Goal: Transaction & Acquisition: Download file/media

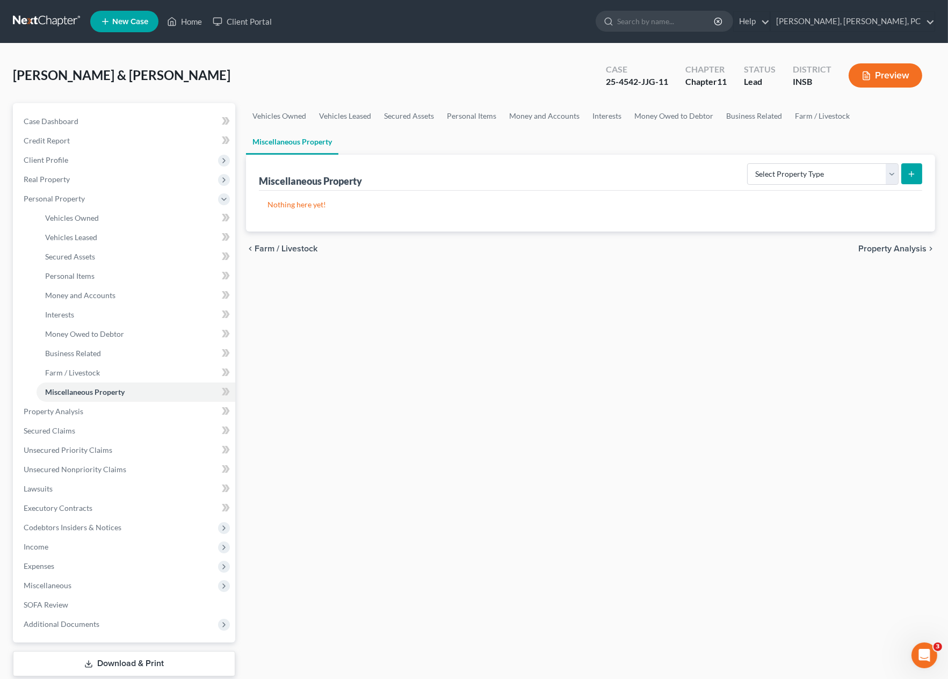
click at [130, 659] on link "Download & Print" at bounding box center [124, 663] width 222 height 25
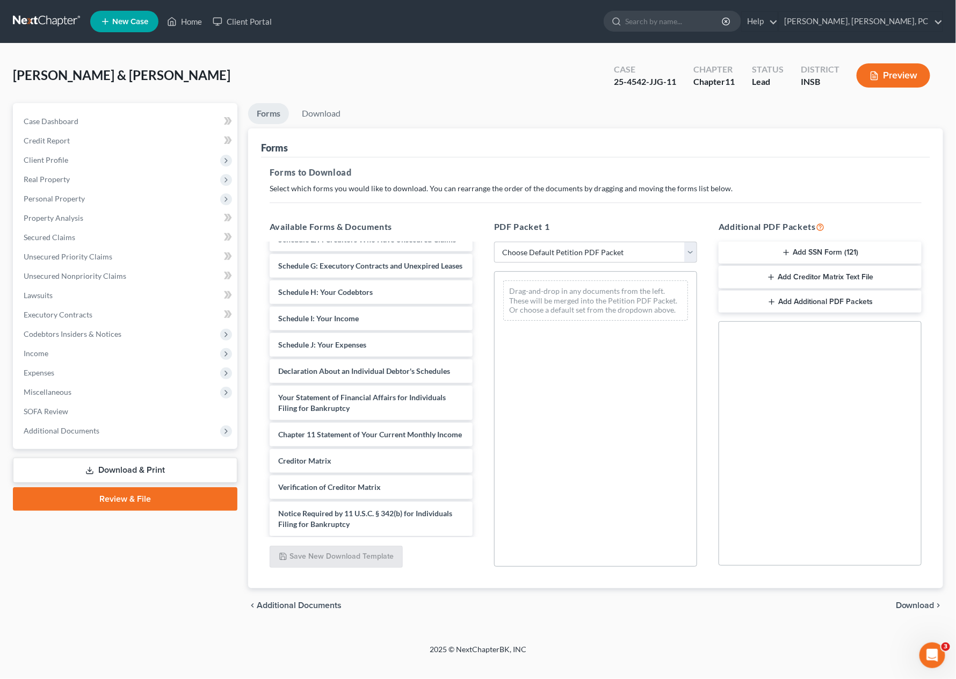
scroll to position [315, 0]
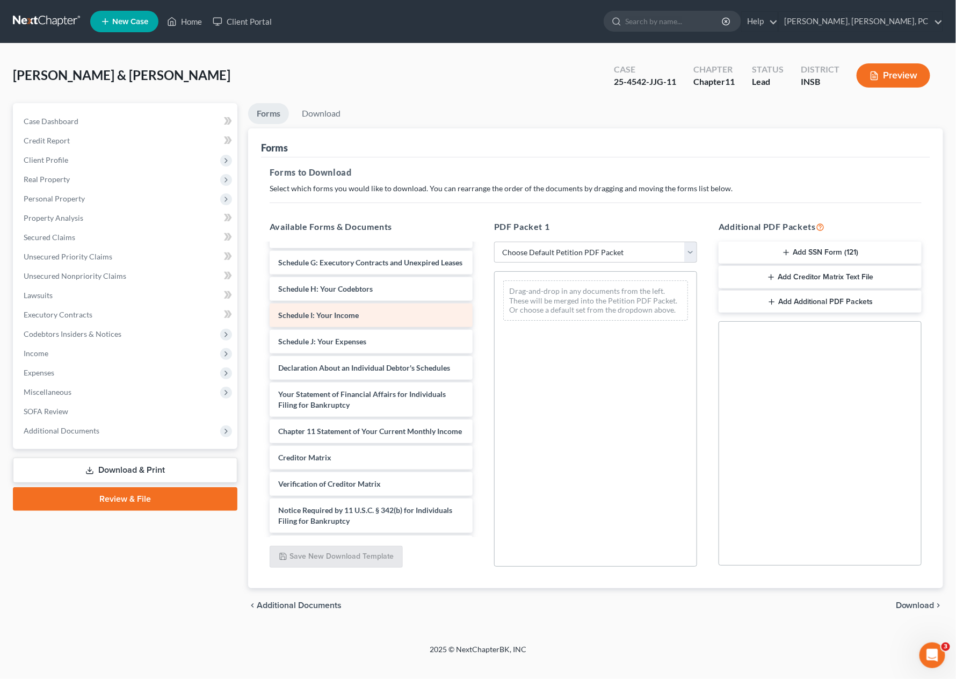
click at [350, 327] on div "Schedule I: Your Income" at bounding box center [371, 316] width 203 height 24
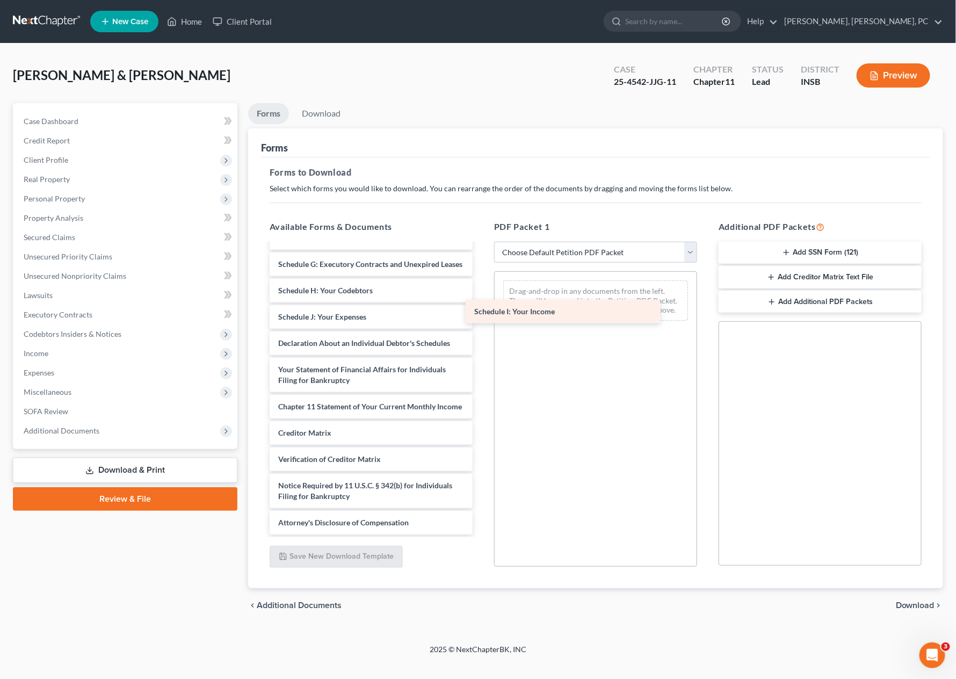
drag, startPoint x: 350, startPoint y: 332, endPoint x: 546, endPoint y: 308, distance: 197.5
click at [481, 308] on div "Schedule I: Your Income nof-pdf paystub-[PERSON_NAME].pdf 15725-INS-CC-03986144…" at bounding box center [371, 233] width 220 height 604
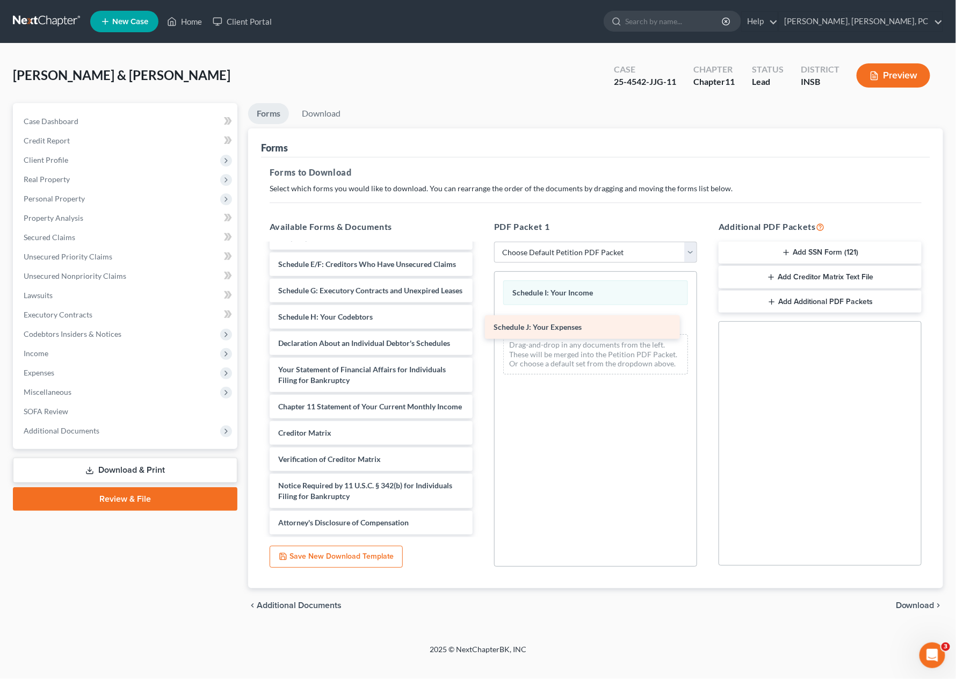
drag, startPoint x: 340, startPoint y: 338, endPoint x: 576, endPoint y: 325, distance: 236.8
click at [481, 325] on div "Schedule J: Your Expenses nof-pdf paystub-[PERSON_NAME].pdf 15725-INS-CC-039861…" at bounding box center [371, 246] width 220 height 578
click at [321, 109] on link "Download" at bounding box center [321, 113] width 56 height 21
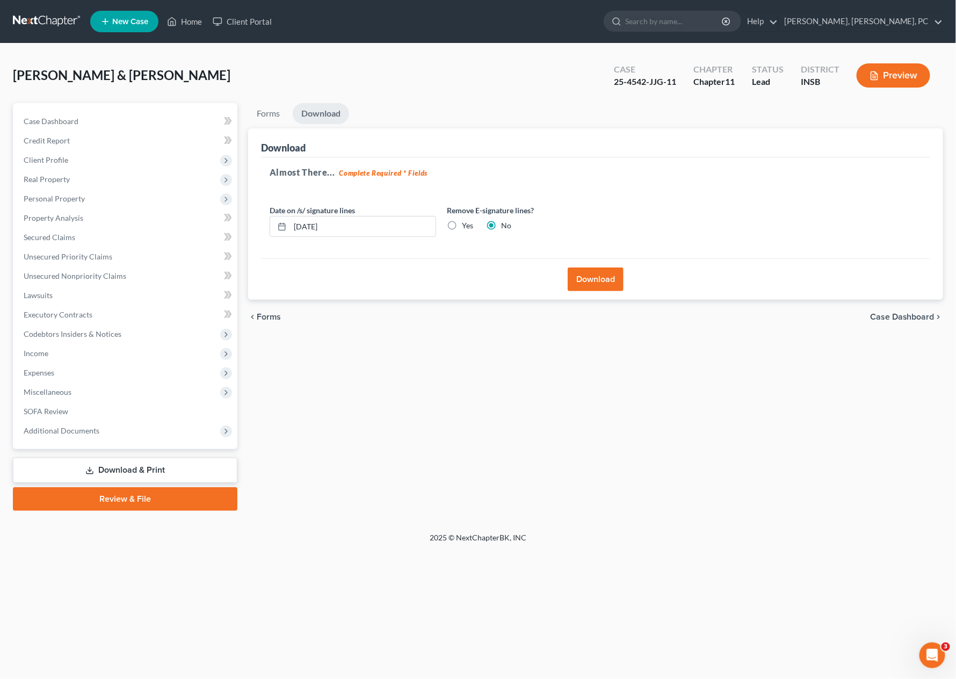
click at [583, 278] on button "Download" at bounding box center [596, 280] width 56 height 24
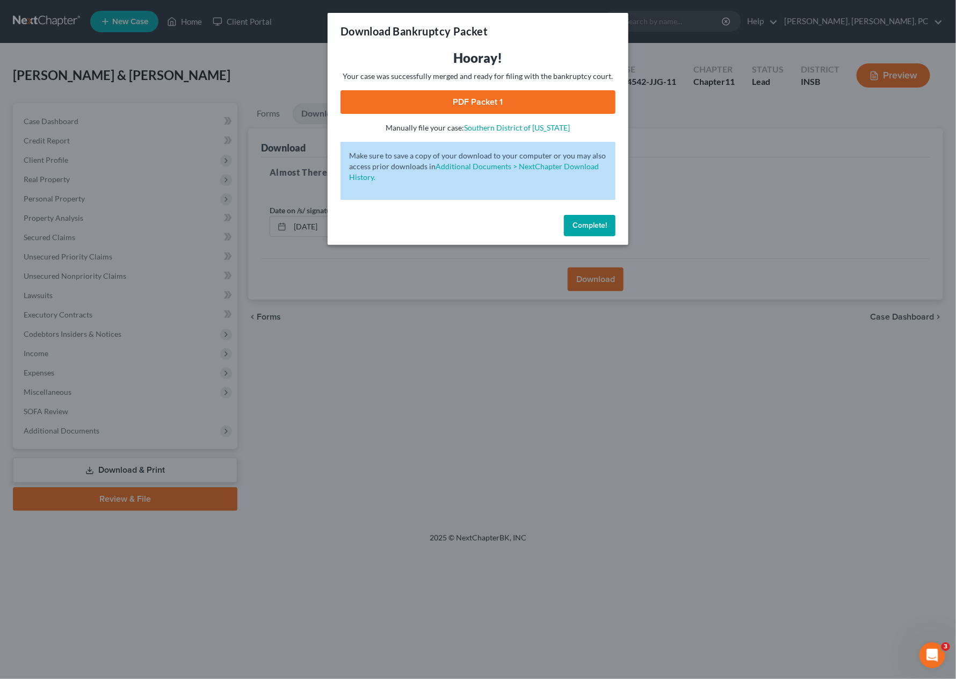
click at [564, 100] on link "PDF Packet 1" at bounding box center [478, 102] width 275 height 24
click at [591, 219] on button "Complete!" at bounding box center [590, 225] width 52 height 21
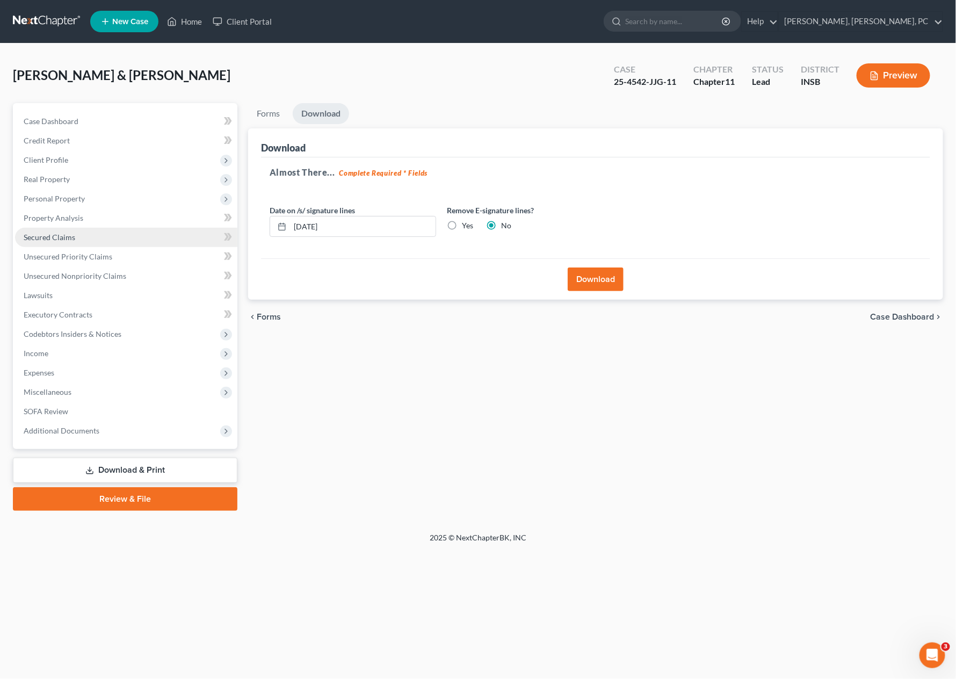
click at [78, 238] on link "Secured Claims" at bounding box center [126, 237] width 222 height 19
